Goal: Navigation & Orientation: Find specific page/section

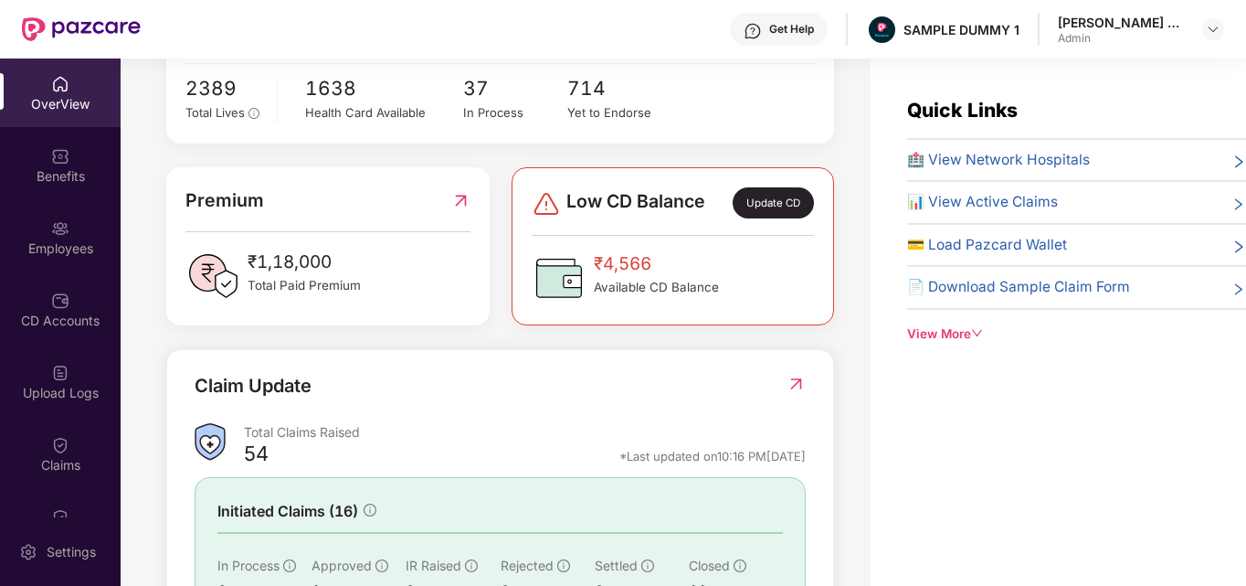
scroll to position [539, 0]
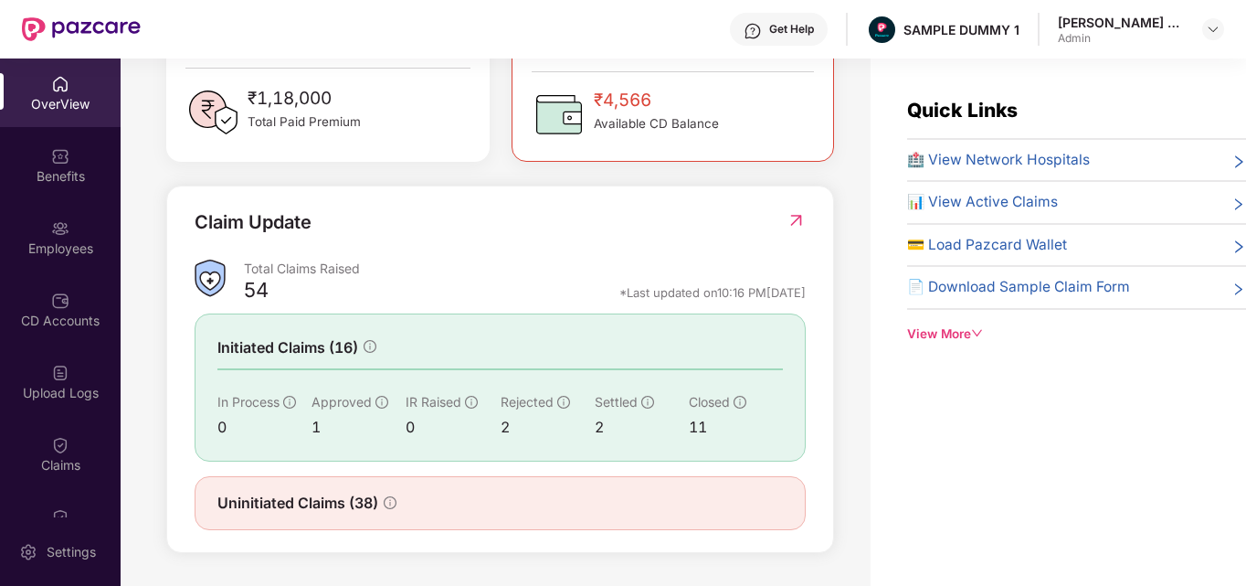
click at [962, 164] on span "🏥 View Network Hospitals" at bounding box center [998, 160] width 183 height 22
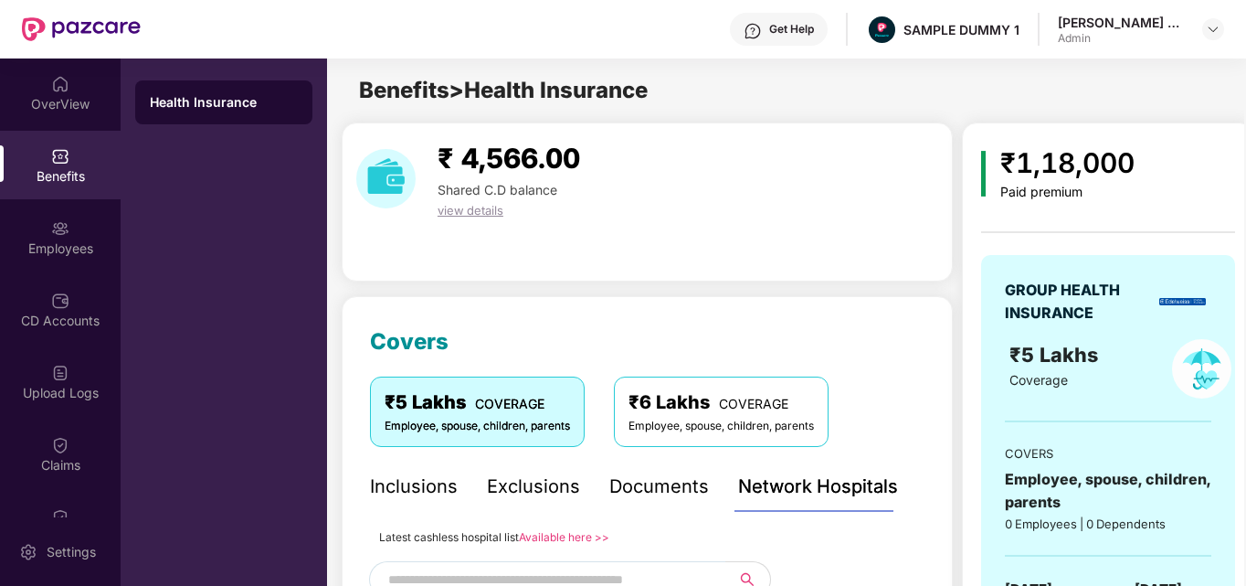
scroll to position [348, 0]
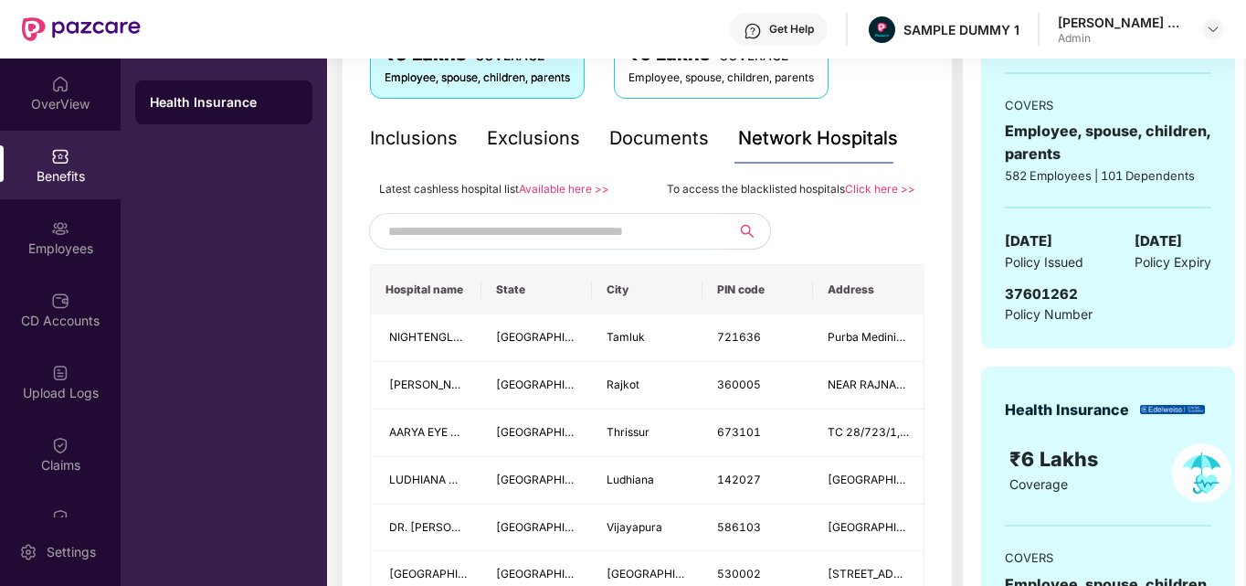
click at [598, 230] on input "text" at bounding box center [544, 230] width 312 height 27
type input "*"
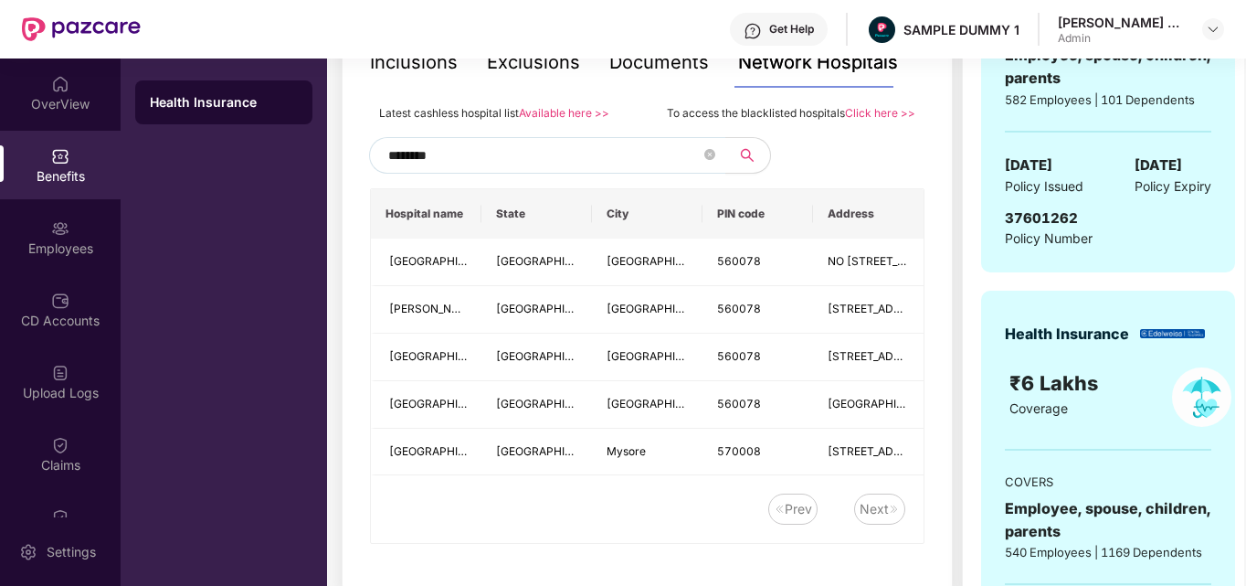
scroll to position [385, 0]
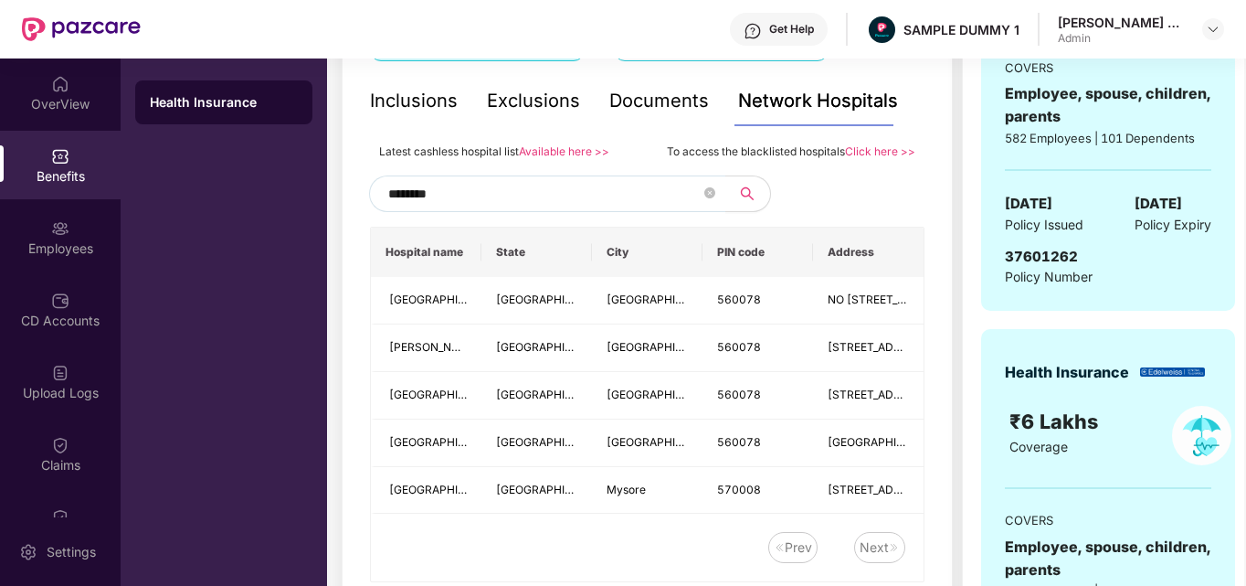
type input "********"
click at [671, 100] on div "Documents" at bounding box center [659, 101] width 100 height 28
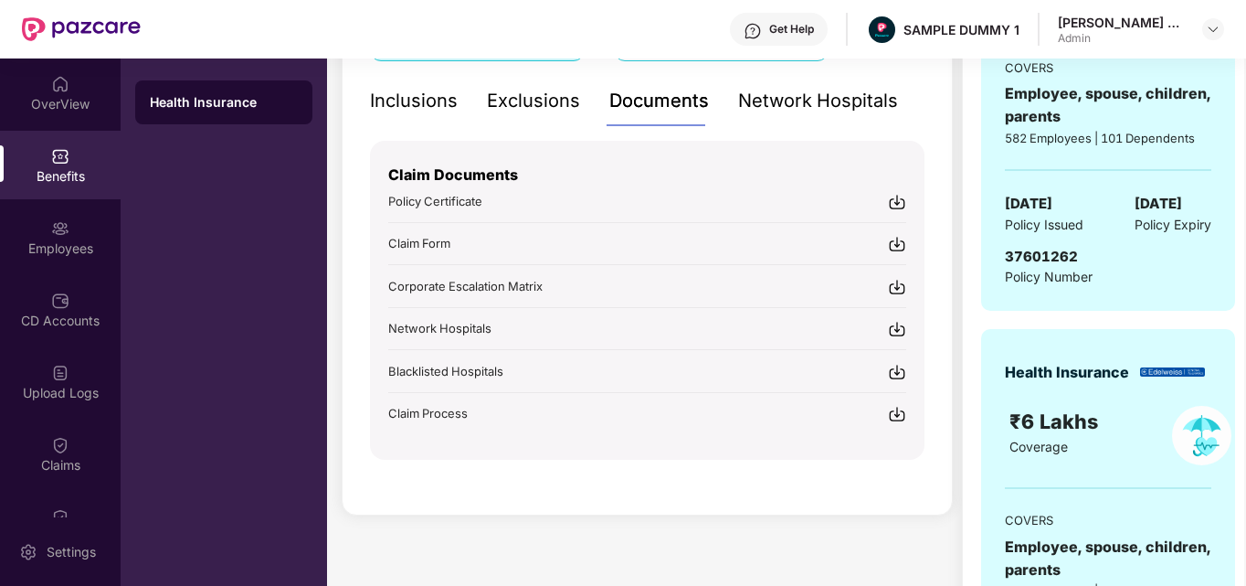
click at [449, 105] on div "Inclusions" at bounding box center [414, 101] width 88 height 28
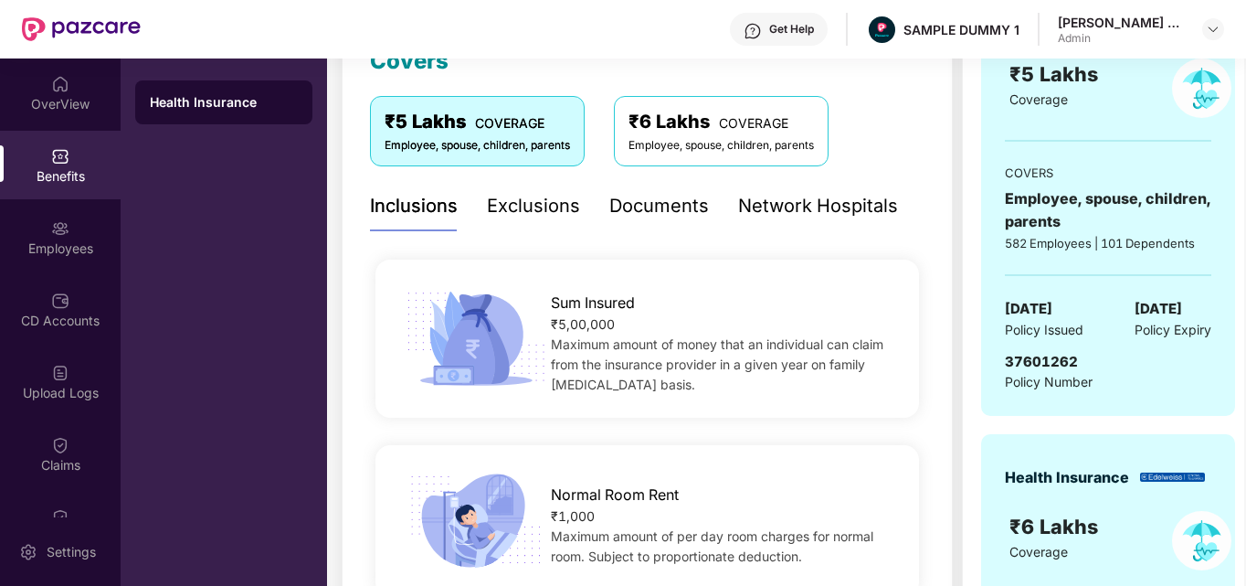
scroll to position [218, 0]
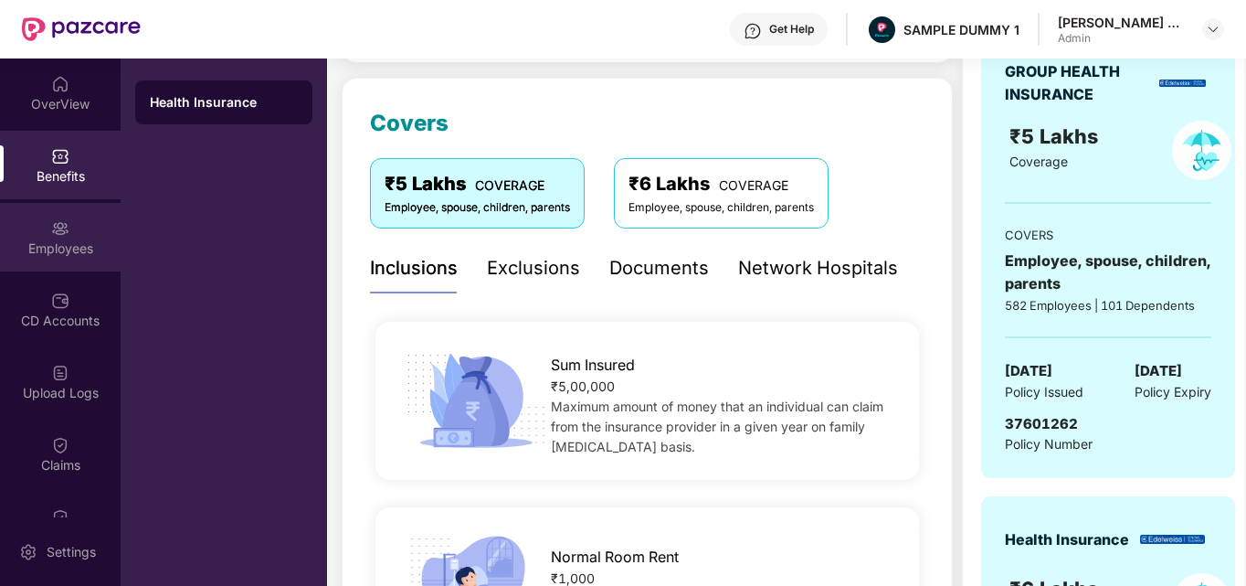
click at [29, 239] on div "Employees" at bounding box center [60, 248] width 121 height 18
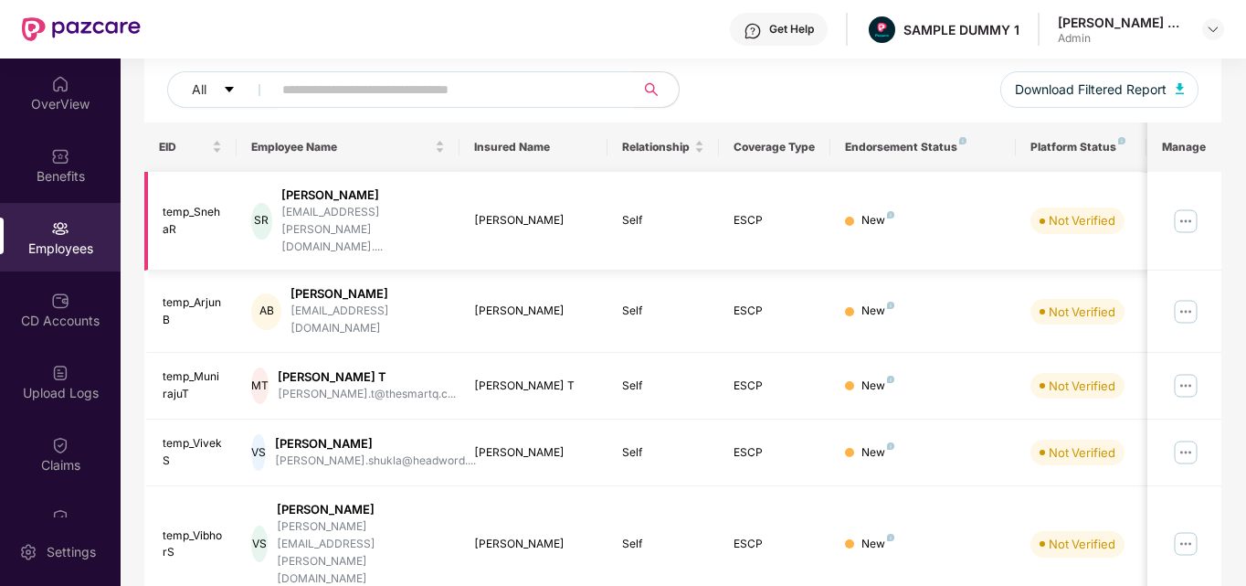
scroll to position [0, 0]
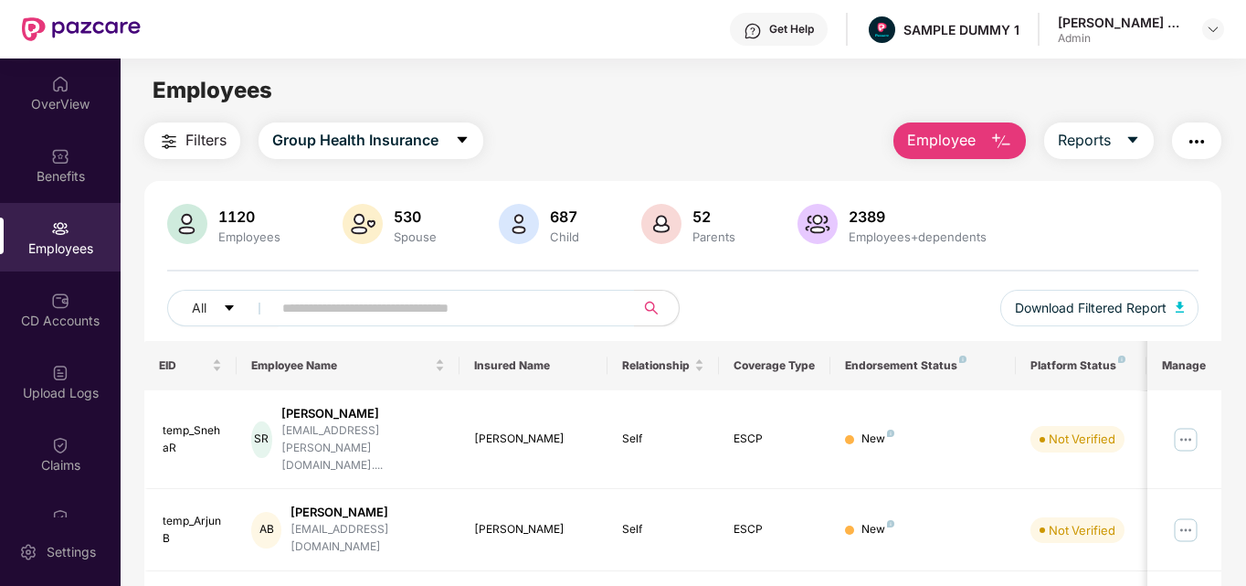
click at [994, 138] on img "button" at bounding box center [1001, 142] width 22 height 22
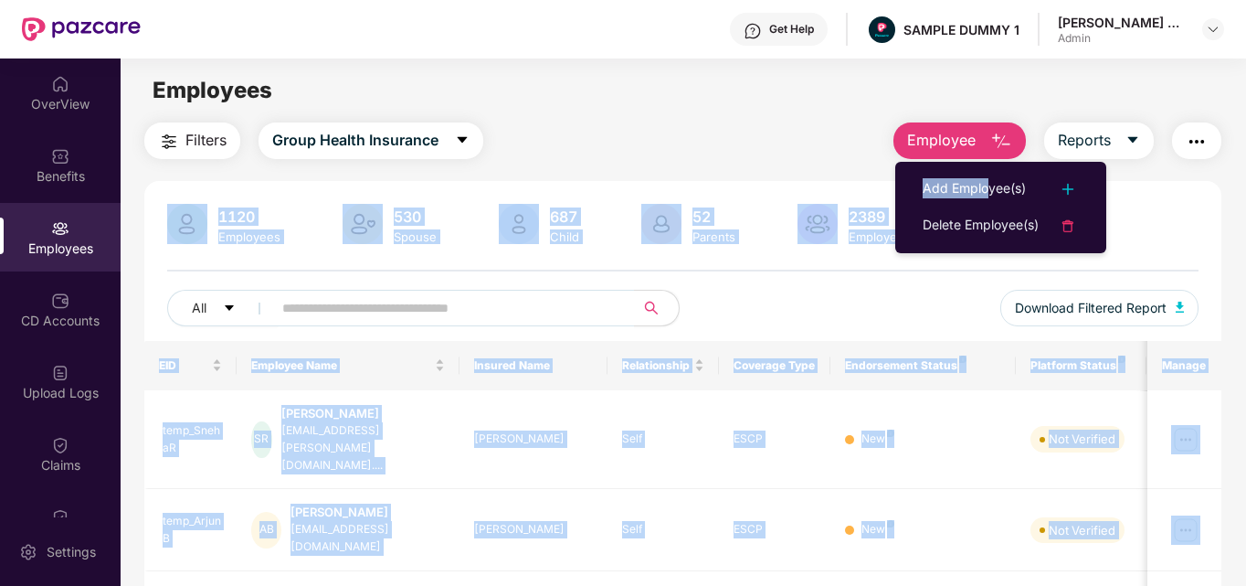
drag, startPoint x: 991, startPoint y: 194, endPoint x: 761, endPoint y: 90, distance: 252.3
click at [761, 90] on body "Get Help SAMPLE DUMMY 1 Greeshma K S Admin OverView Benefits Employees CD Accou…" at bounding box center [623, 293] width 1246 height 586
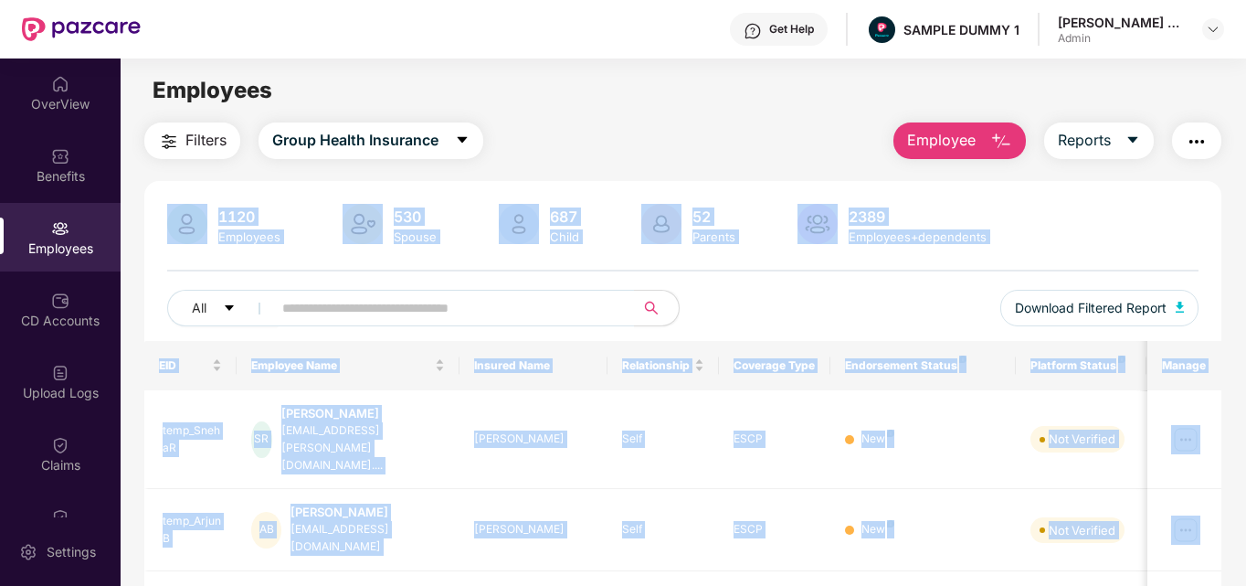
click at [761, 90] on div "Employees" at bounding box center [683, 90] width 1124 height 35
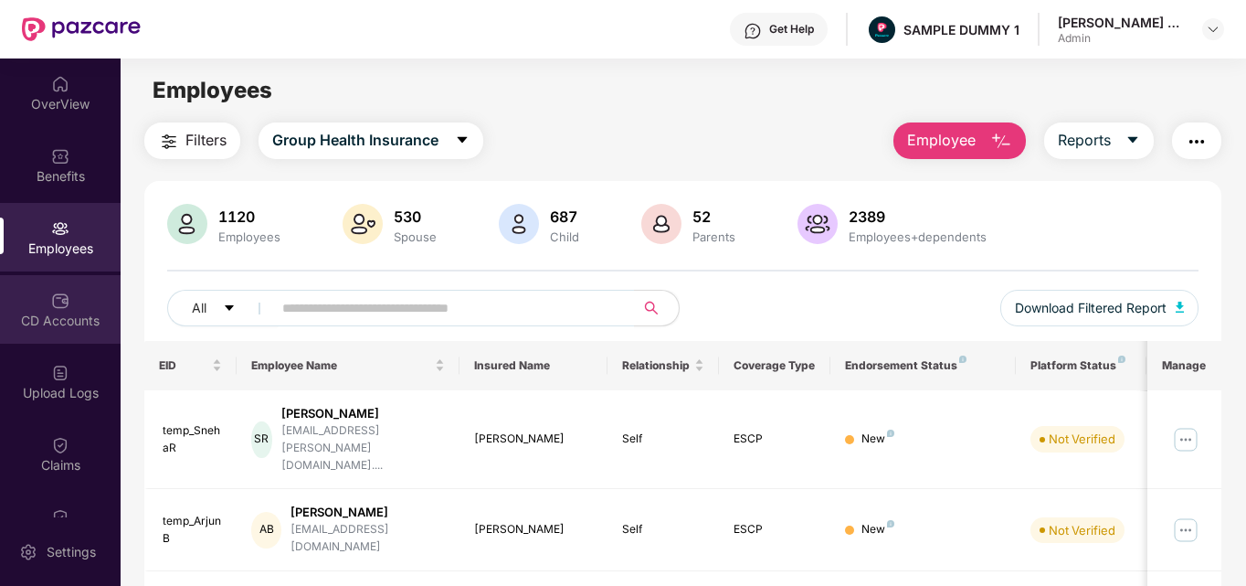
click at [75, 309] on div "CD Accounts" at bounding box center [60, 309] width 121 height 69
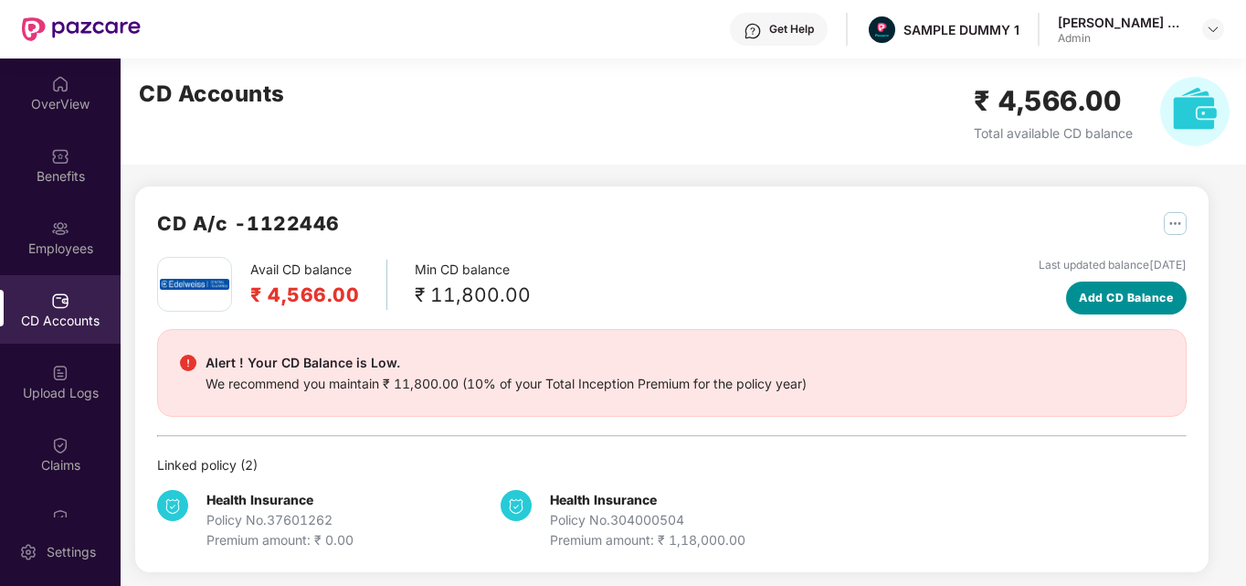
click at [1104, 300] on span "Add CD Balance" at bounding box center [1126, 297] width 94 height 17
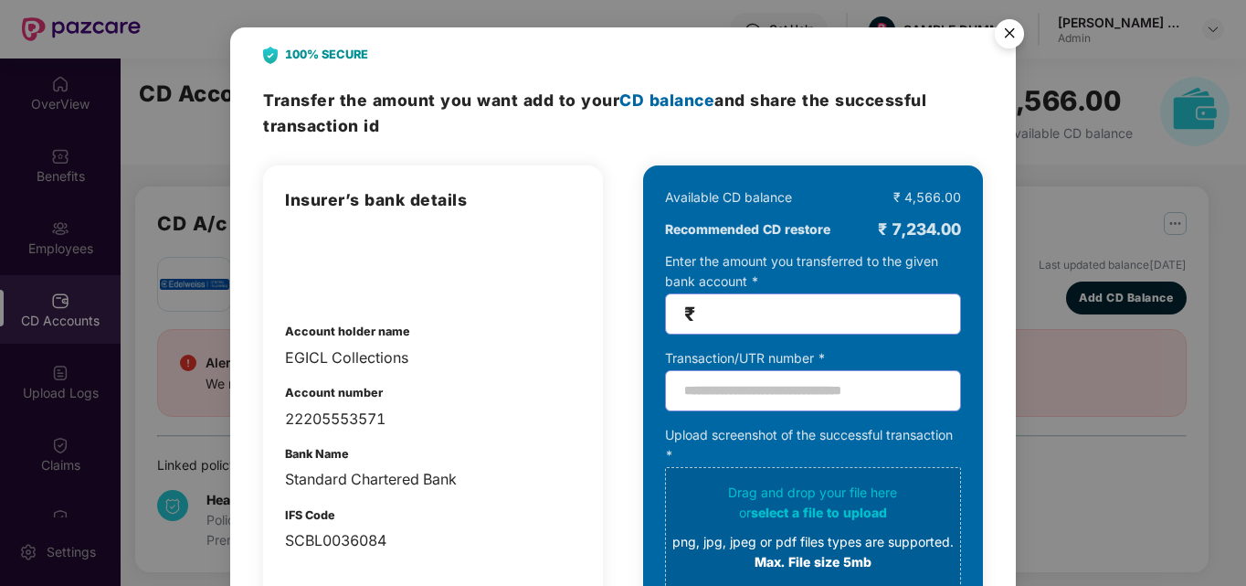
click at [1012, 41] on img "Close" at bounding box center [1009, 36] width 51 height 51
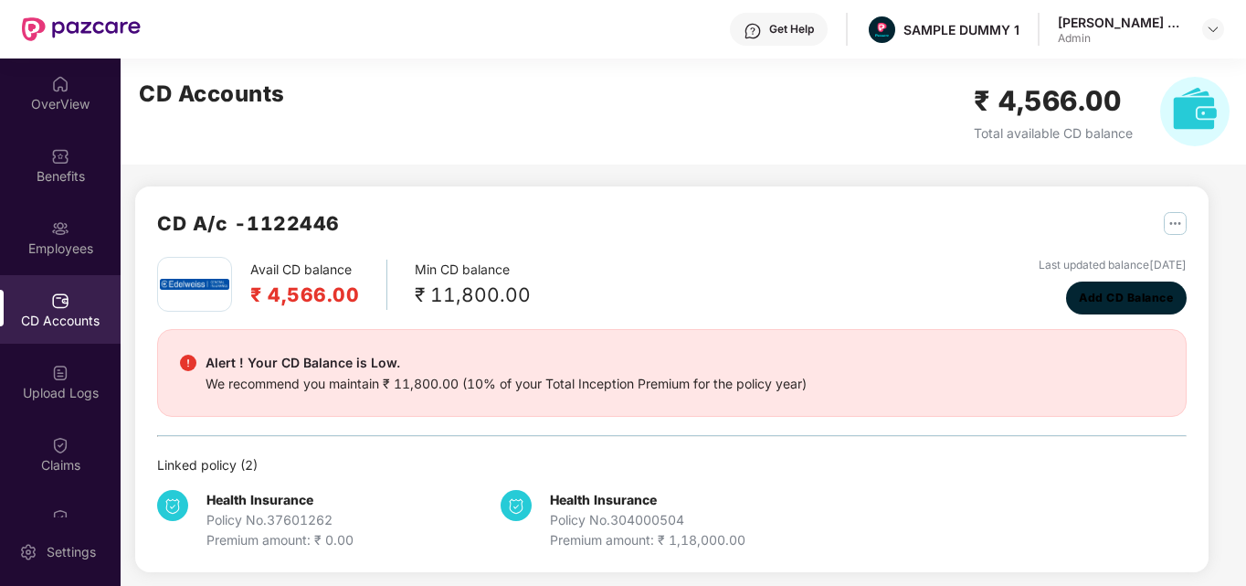
scroll to position [8, 0]
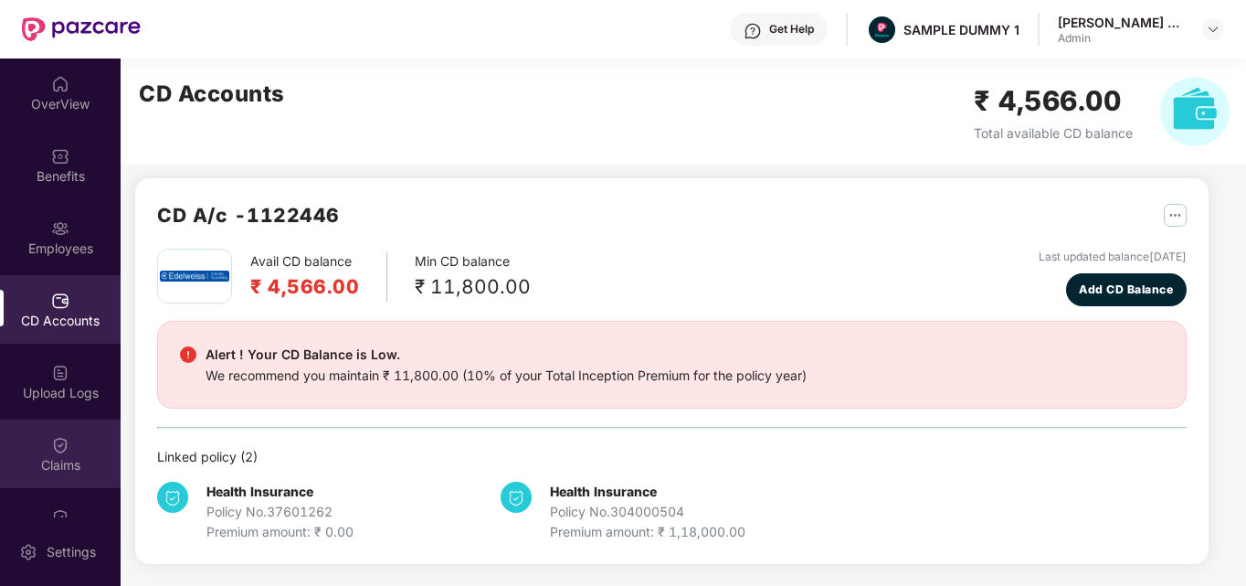
click at [39, 470] on div "Claims" at bounding box center [60, 465] width 121 height 18
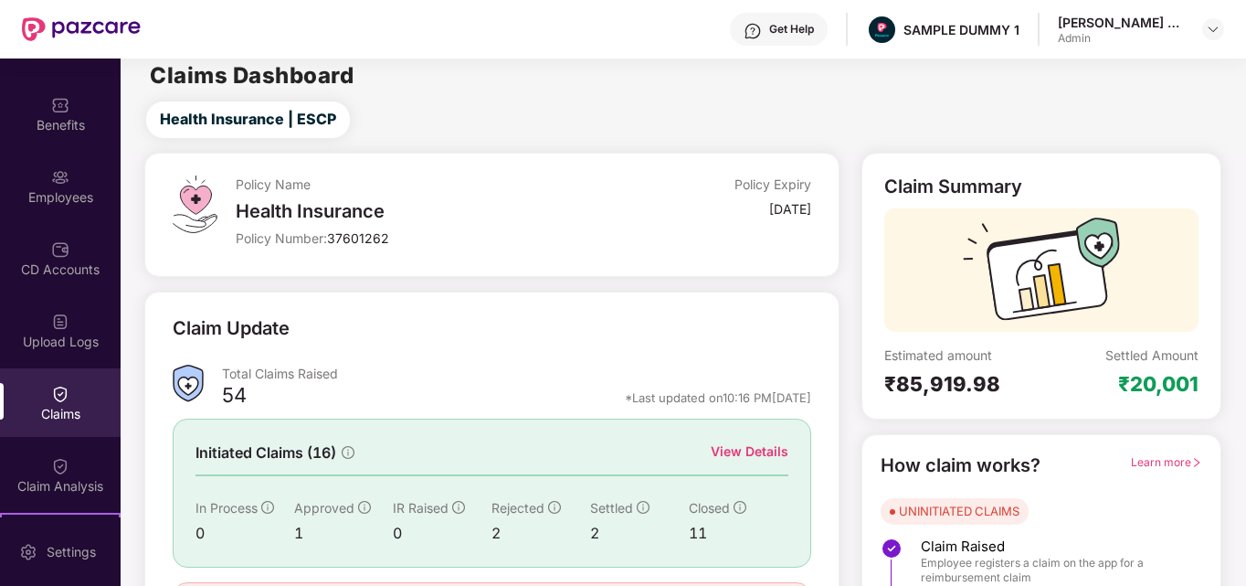
scroll to position [130, 0]
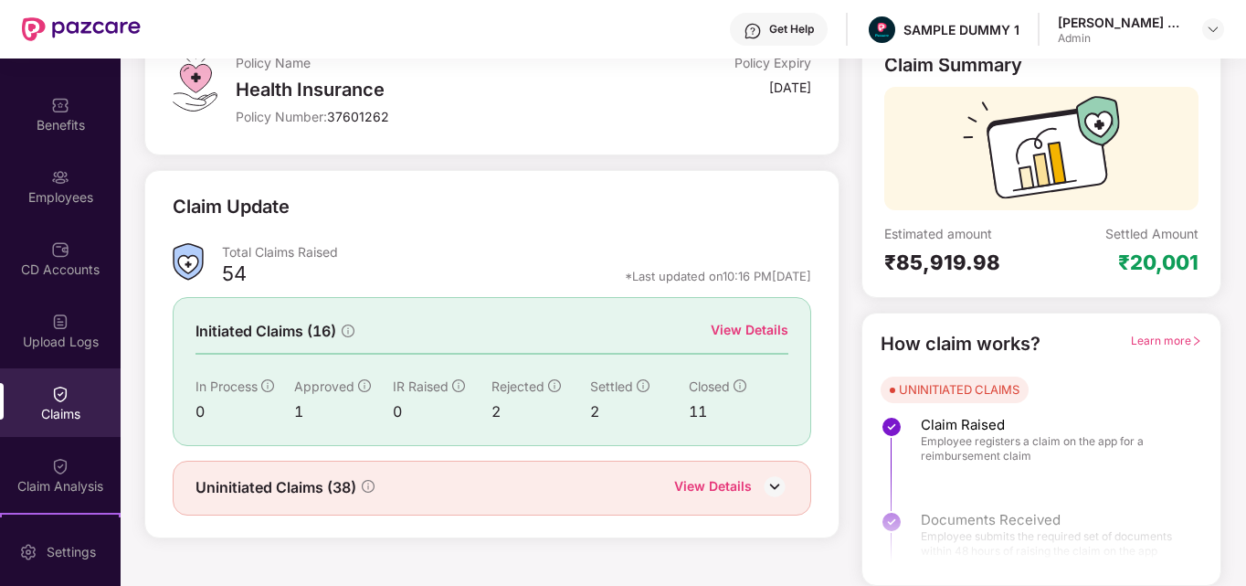
click at [772, 341] on div "View Details" at bounding box center [750, 331] width 78 height 23
click at [771, 333] on div "View Details" at bounding box center [750, 330] width 78 height 20
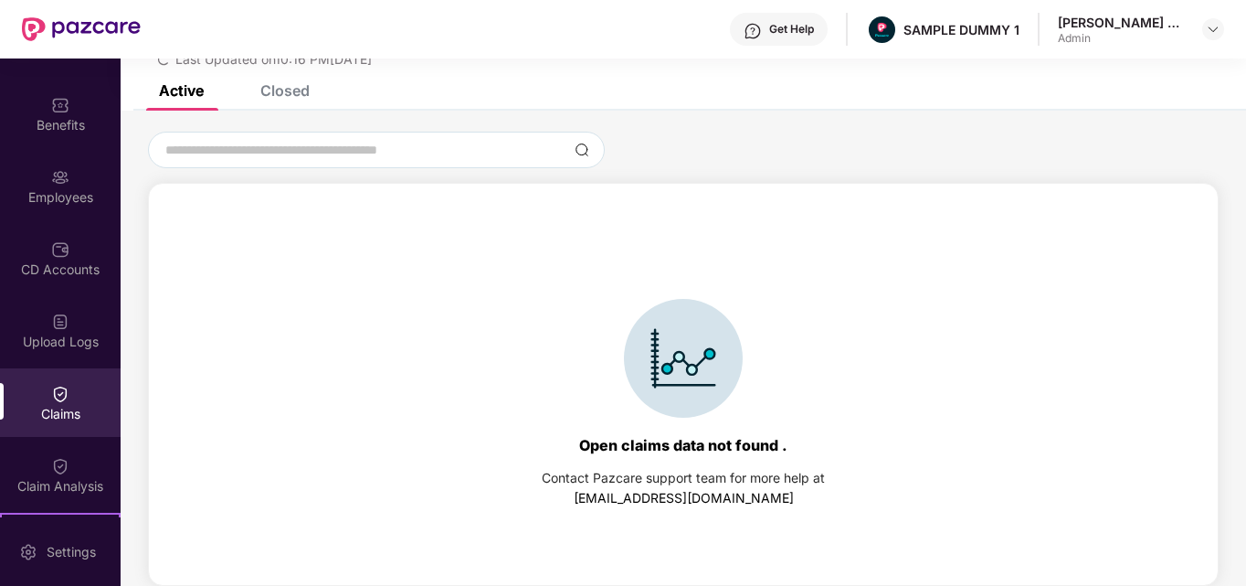
scroll to position [79, 0]
click at [299, 104] on div "Closed" at bounding box center [271, 90] width 77 height 40
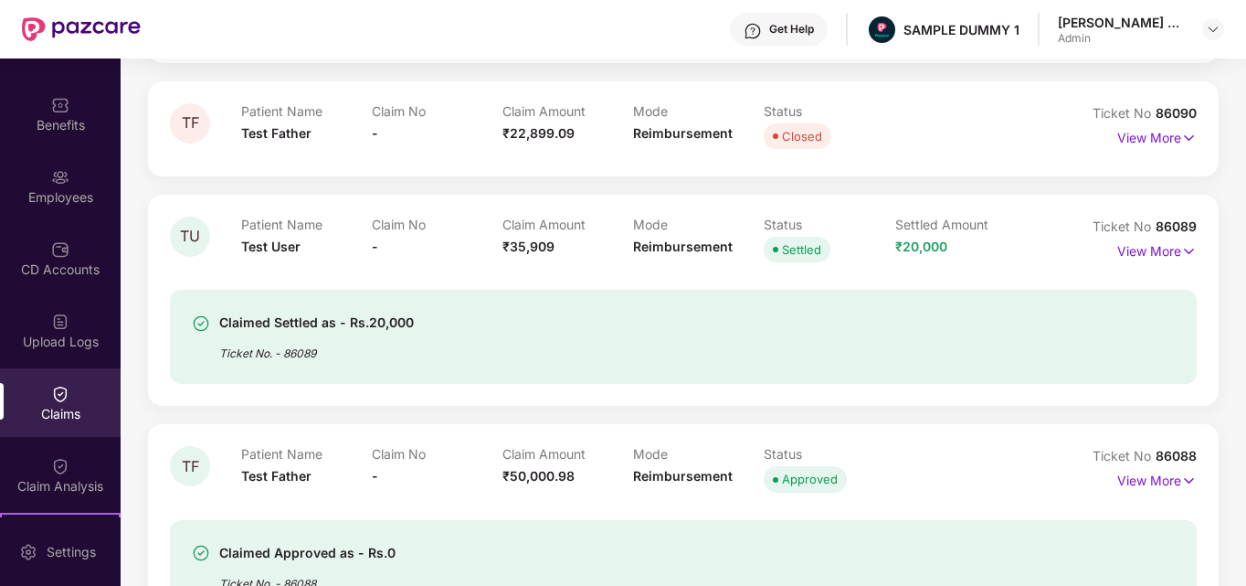
scroll to position [1156, 0]
click at [90, 467] on div "Claim Analysis" at bounding box center [60, 474] width 121 height 69
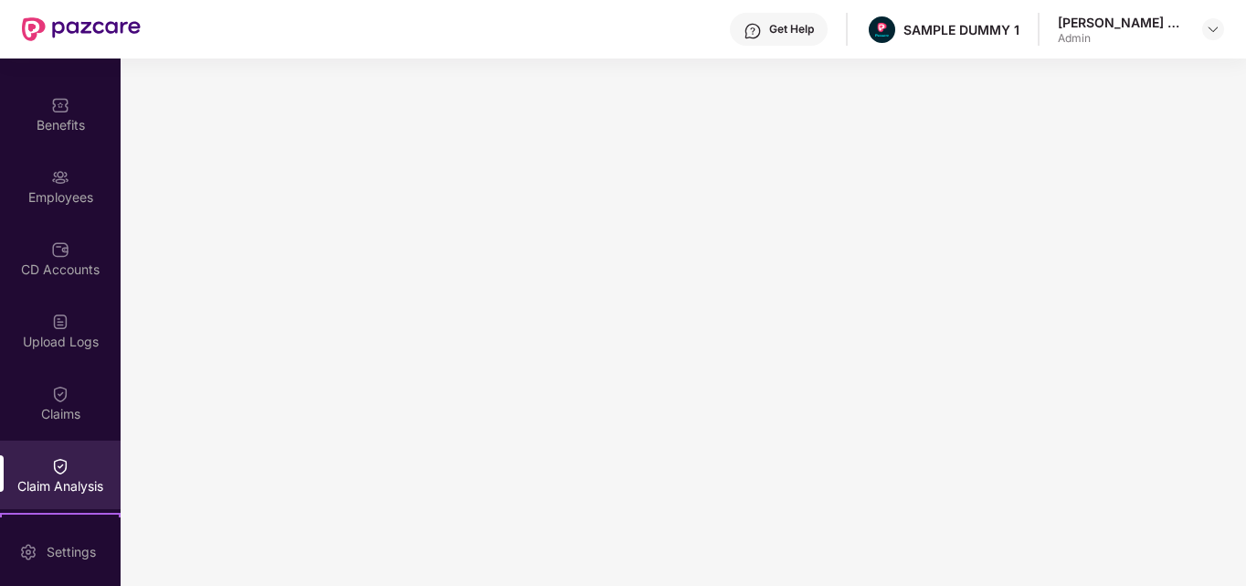
scroll to position [0, 0]
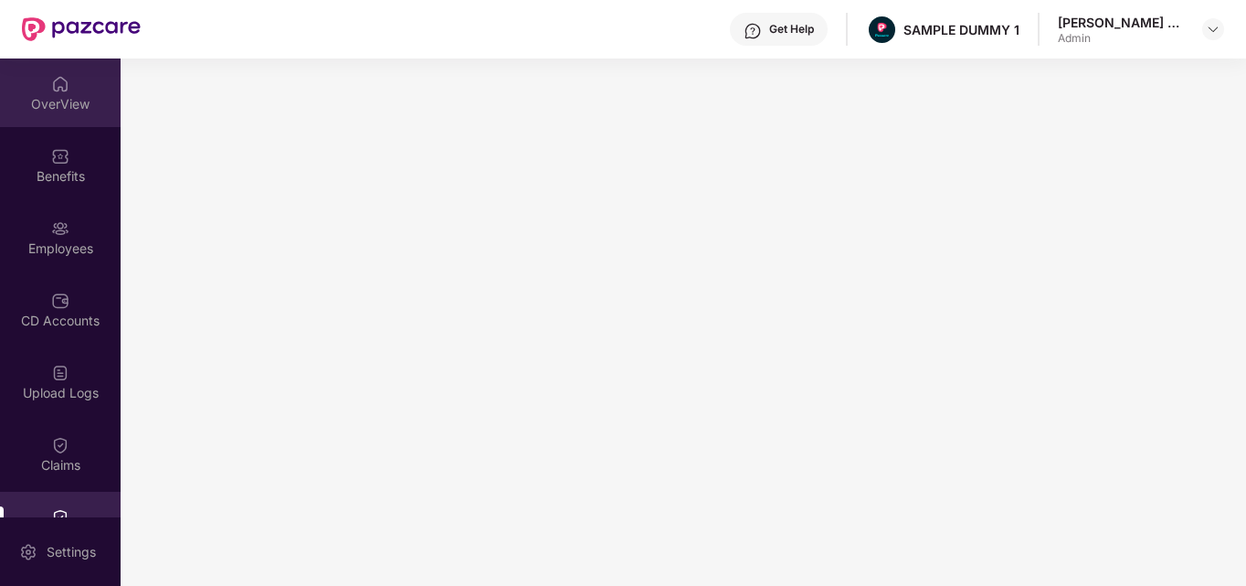
click at [44, 95] on div "OverView" at bounding box center [60, 104] width 121 height 18
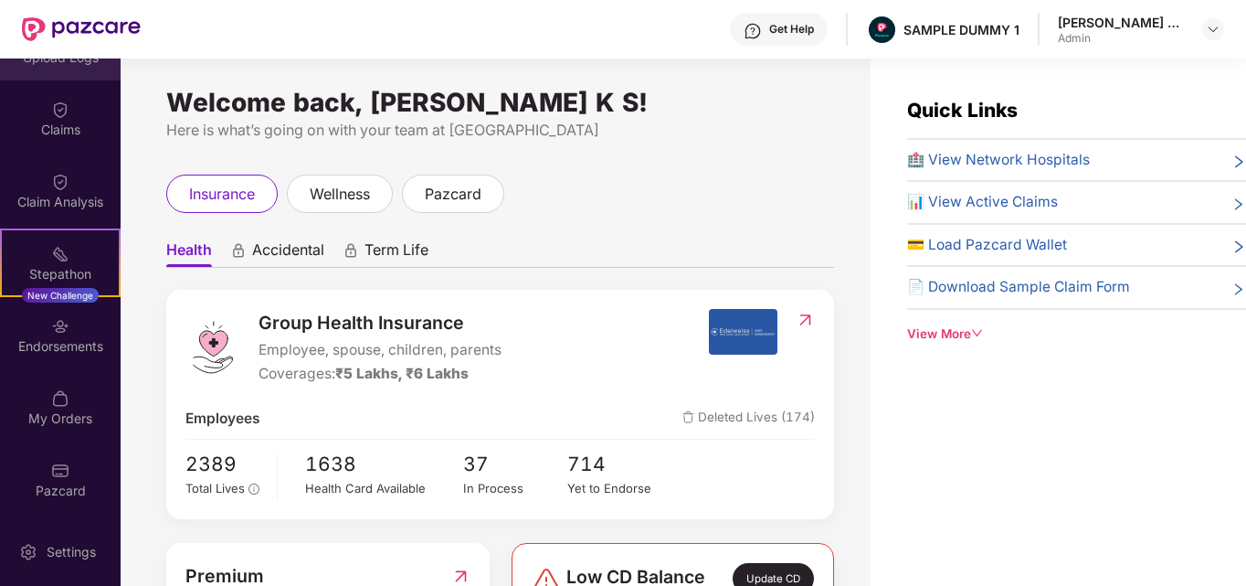
scroll to position [58, 0]
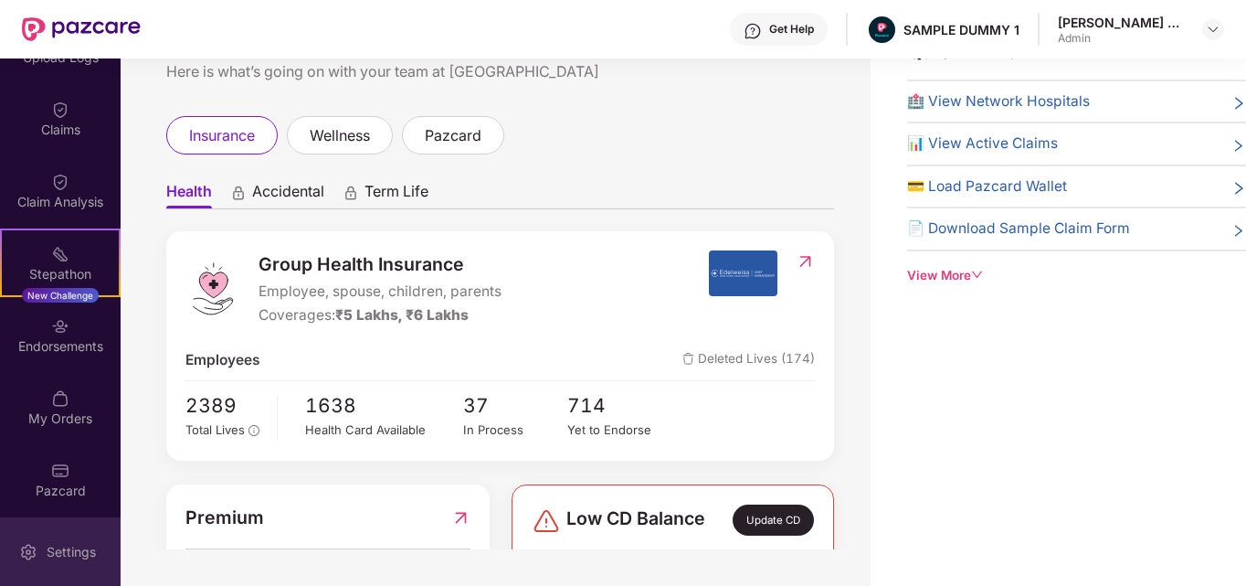
click at [67, 546] on div "Settings" at bounding box center [71, 552] width 60 height 18
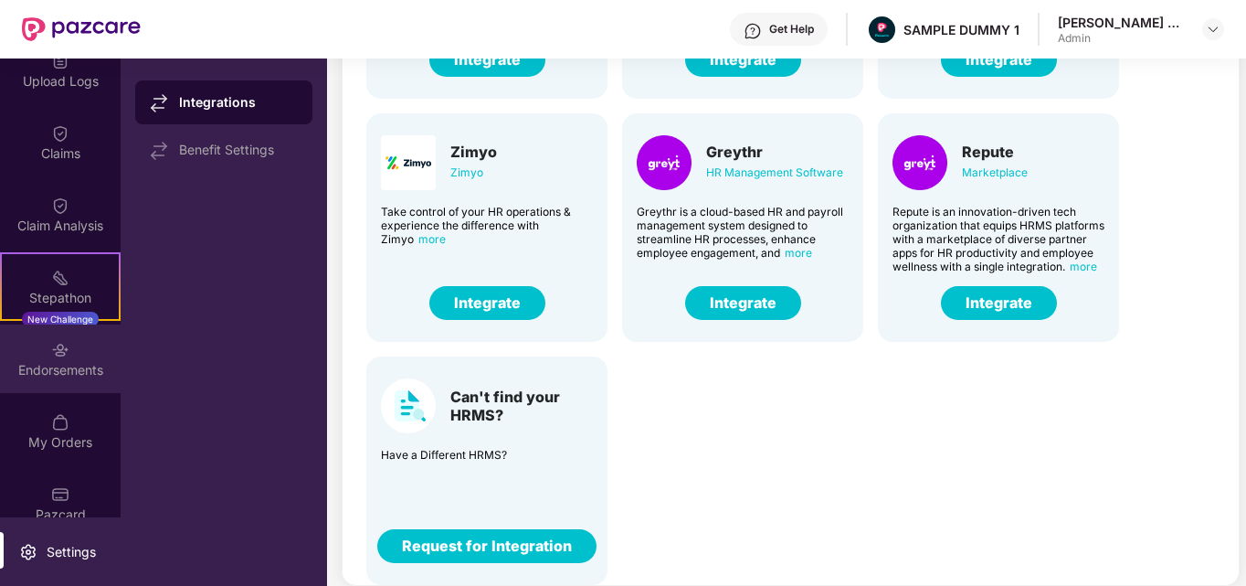
scroll to position [312, 0]
click at [64, 361] on div "Endorsements" at bounding box center [60, 369] width 121 height 18
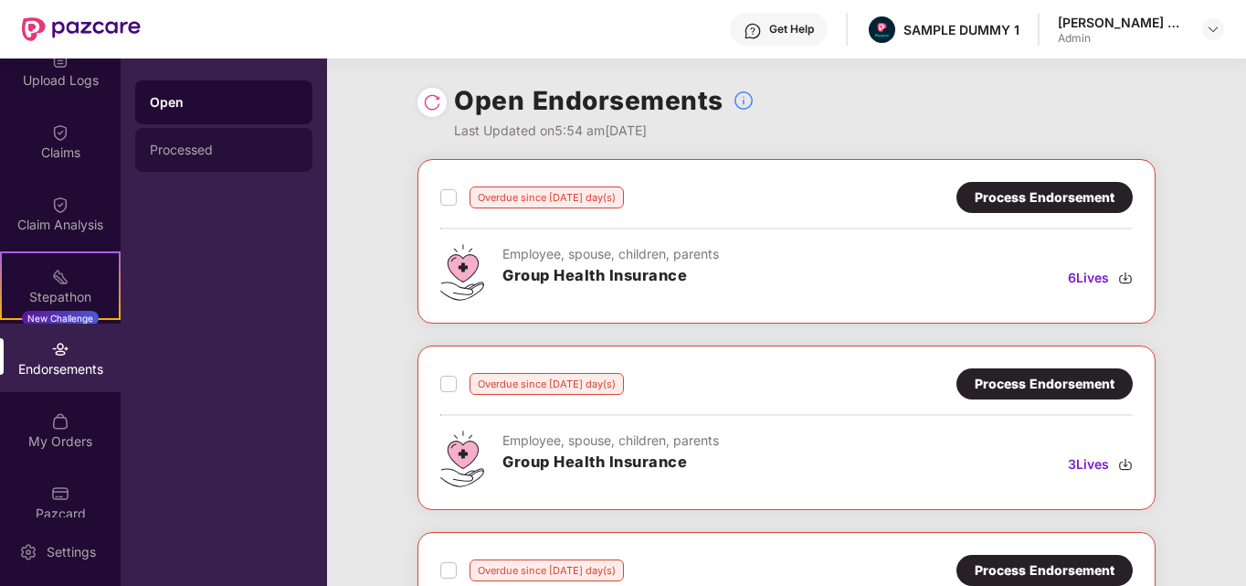
click at [234, 161] on div "Processed" at bounding box center [223, 150] width 177 height 44
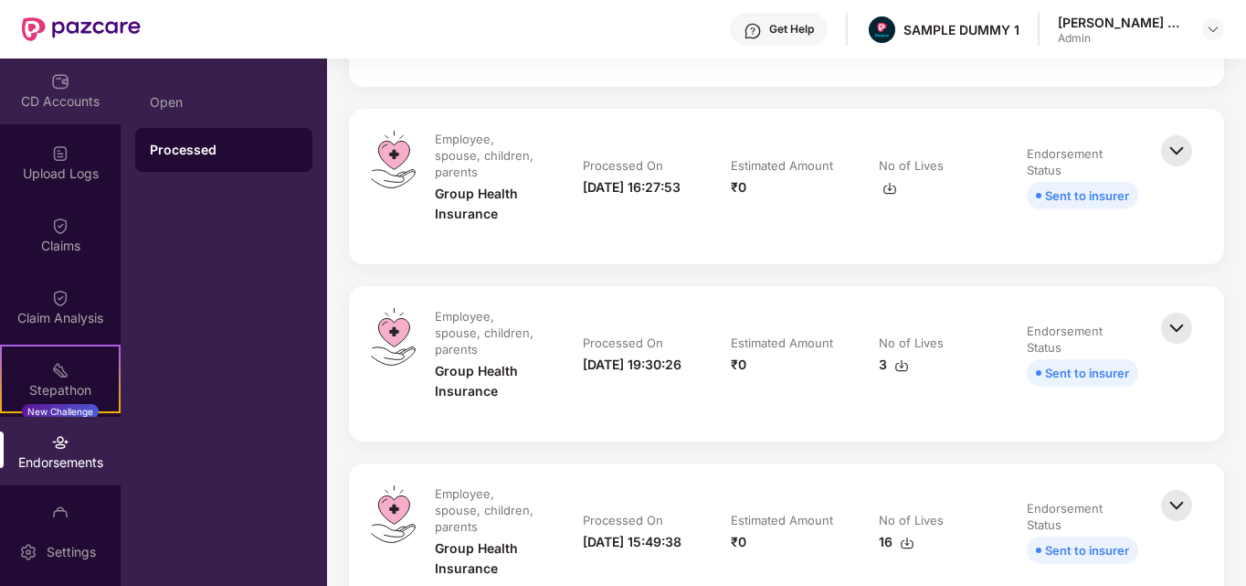
scroll to position [225, 0]
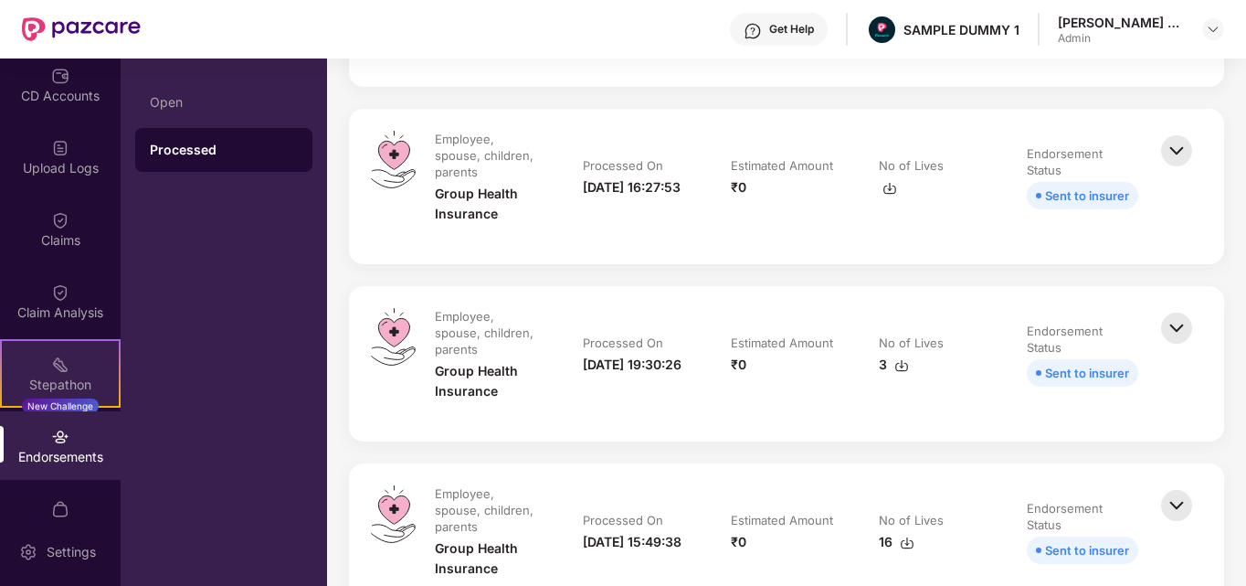
click at [67, 383] on div "Stepathon" at bounding box center [60, 384] width 117 height 18
